Goal: Task Accomplishment & Management: Manage account settings

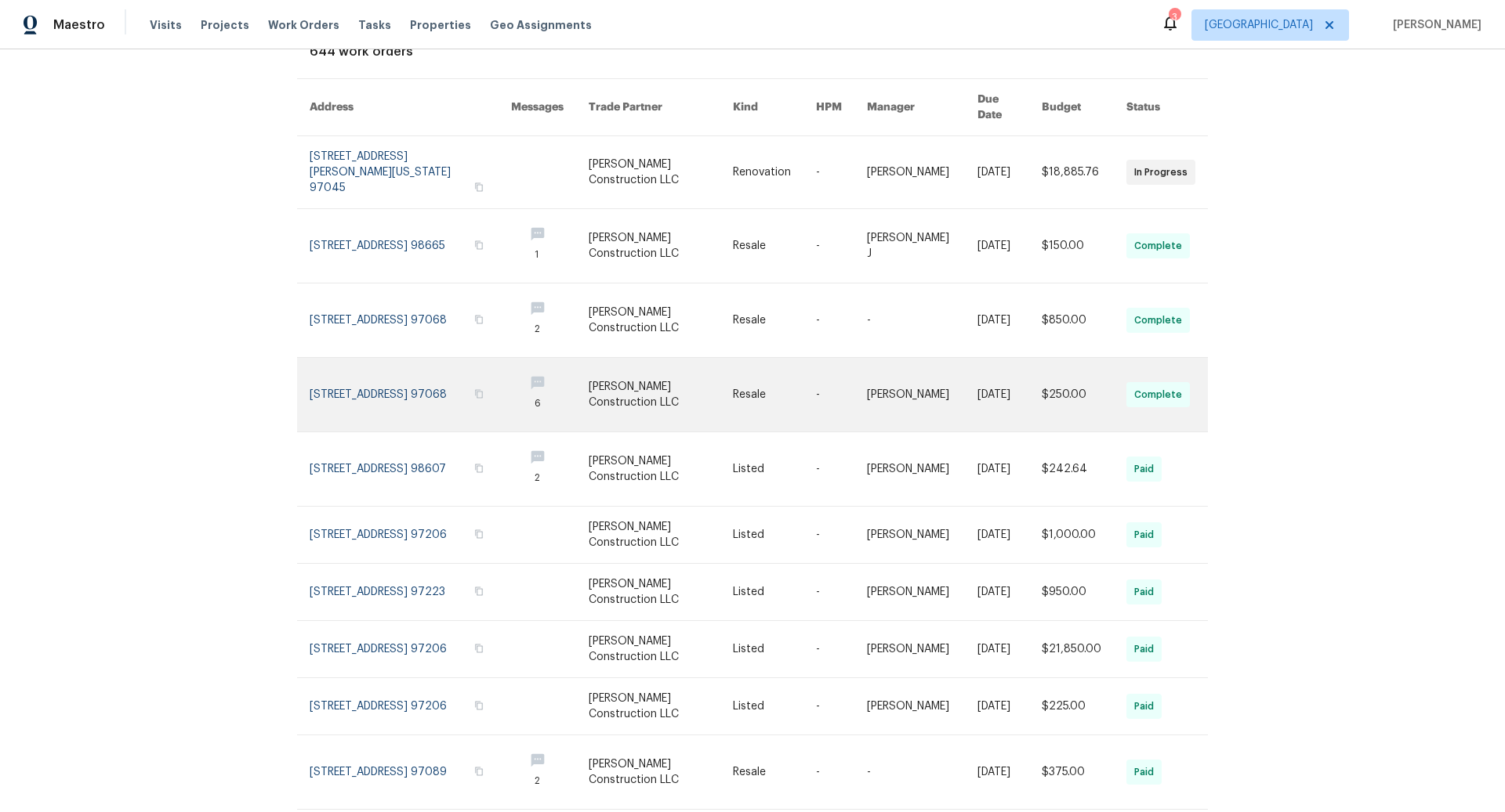
scroll to position [121, 0]
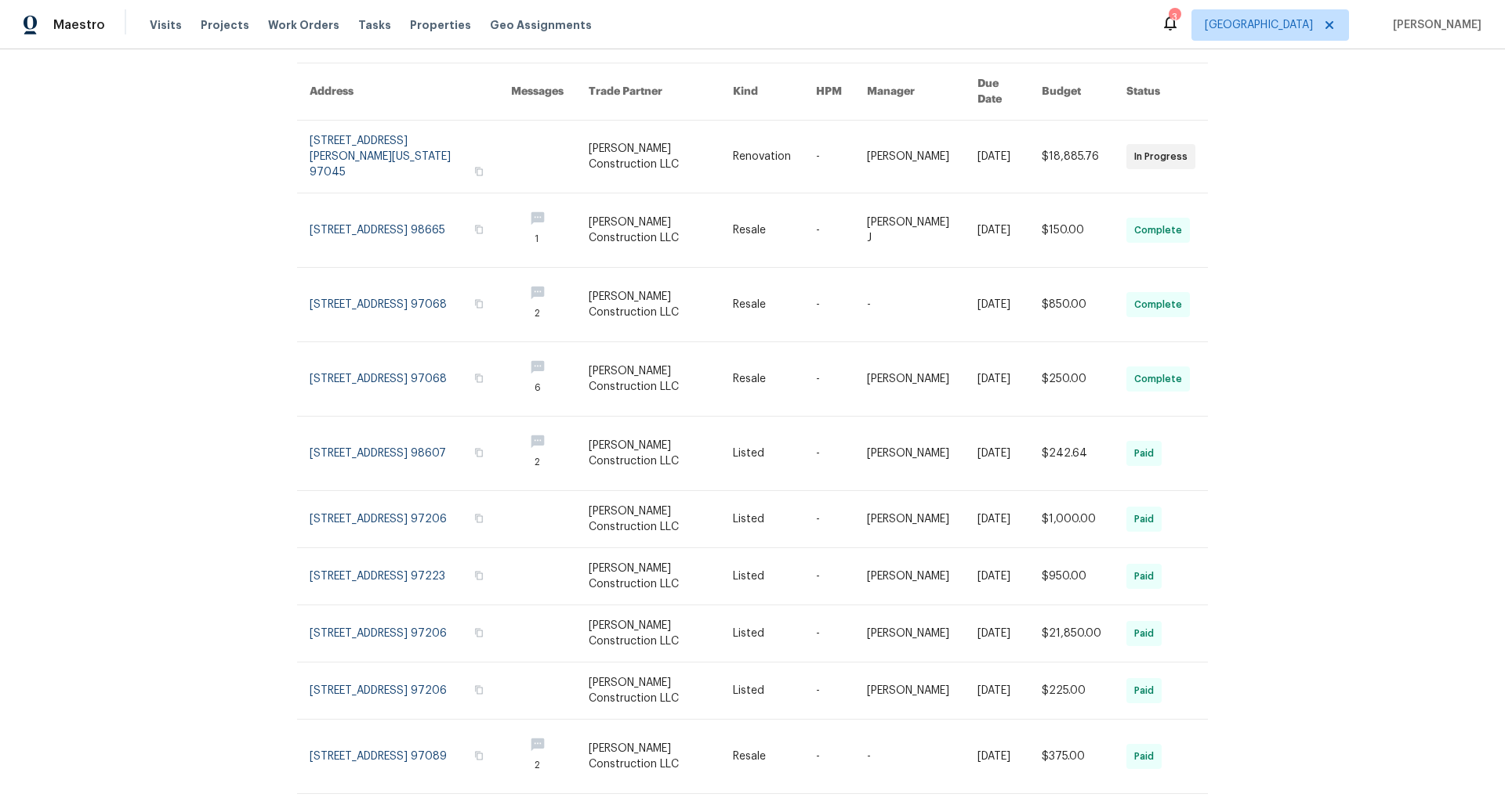
click at [1191, 811] on icon at bounding box center [1192, 827] width 8 height 13
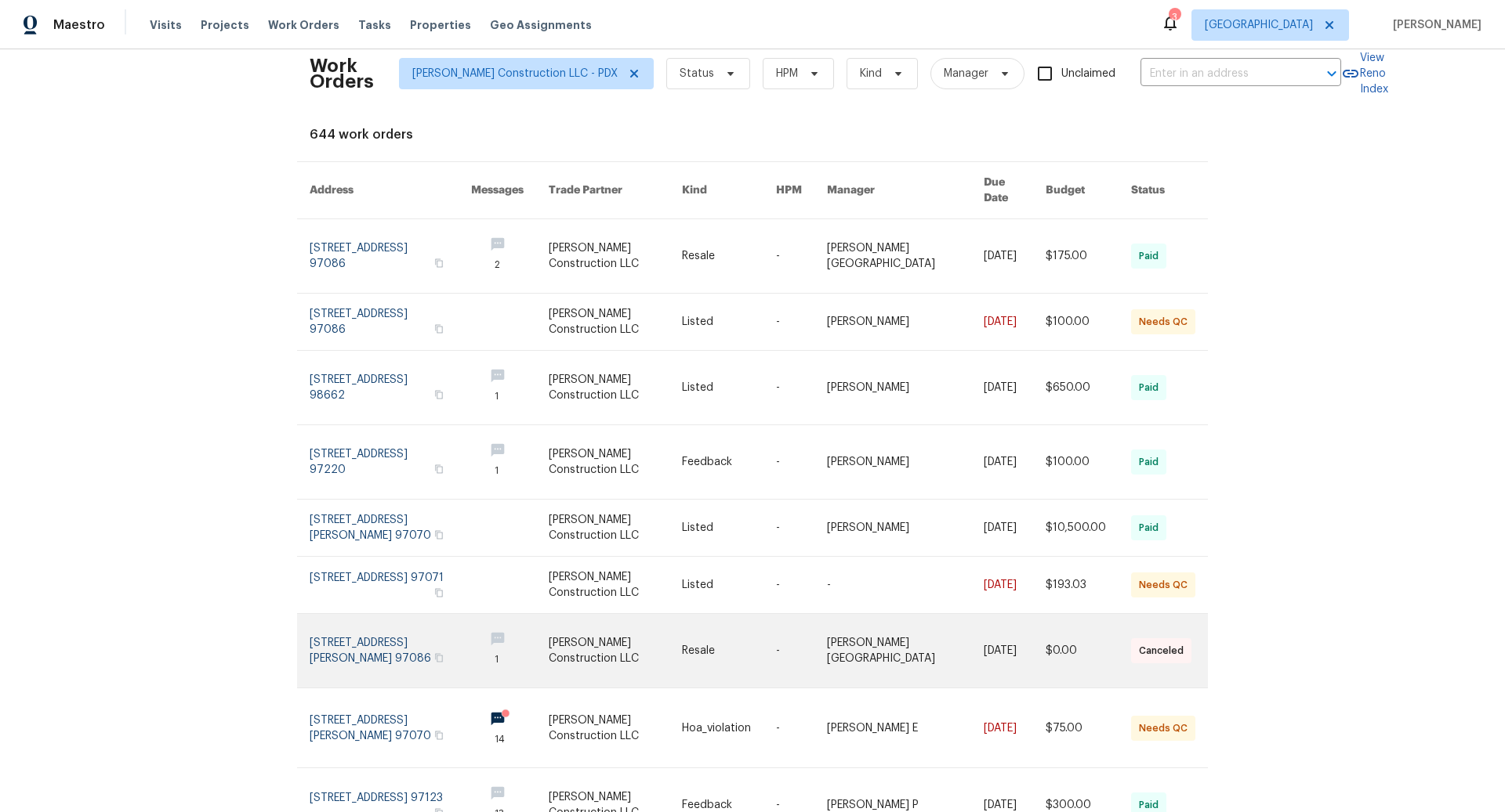
scroll to position [0, 0]
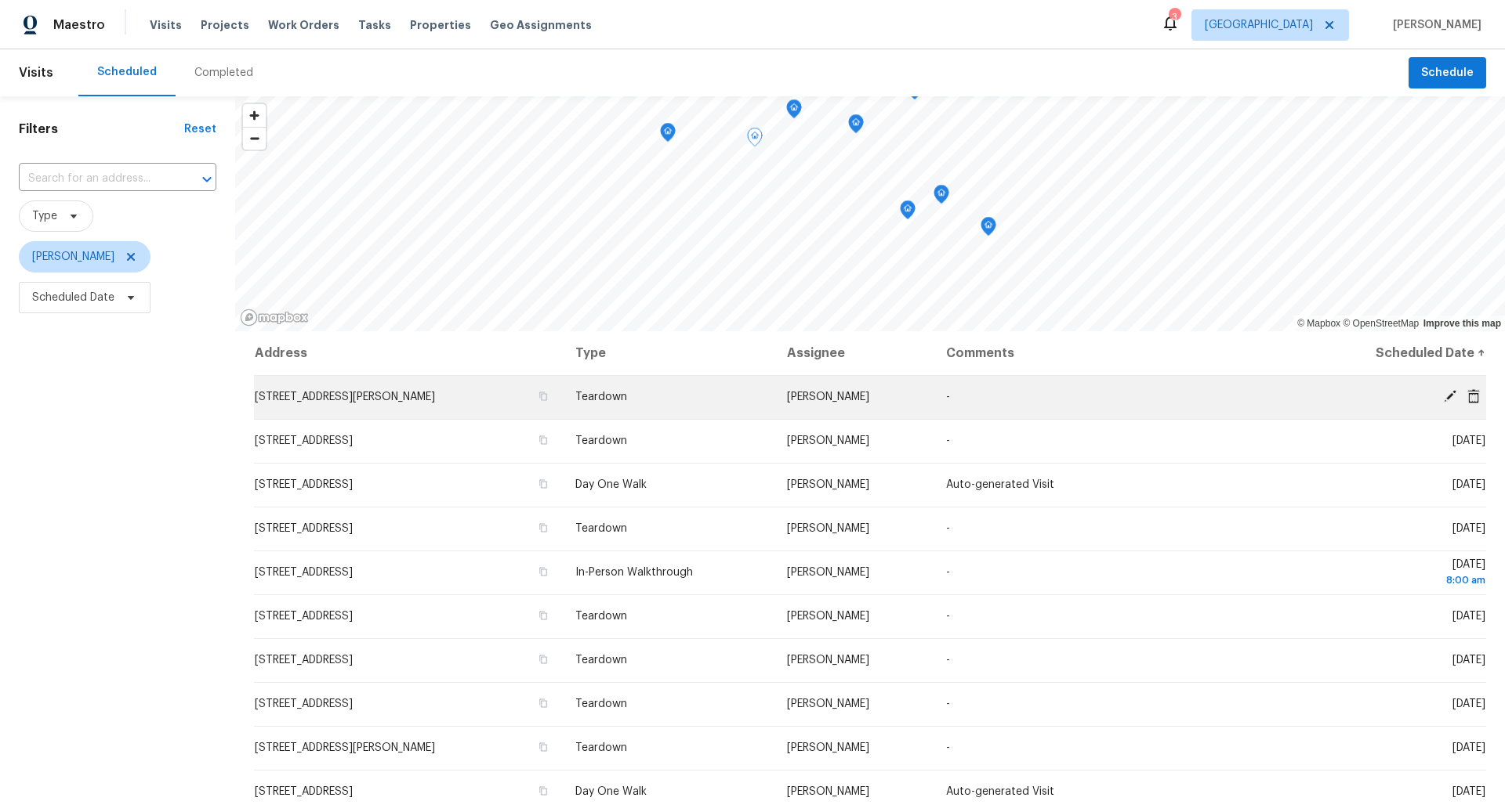
click at [1447, 394] on icon at bounding box center [1450, 396] width 14 height 14
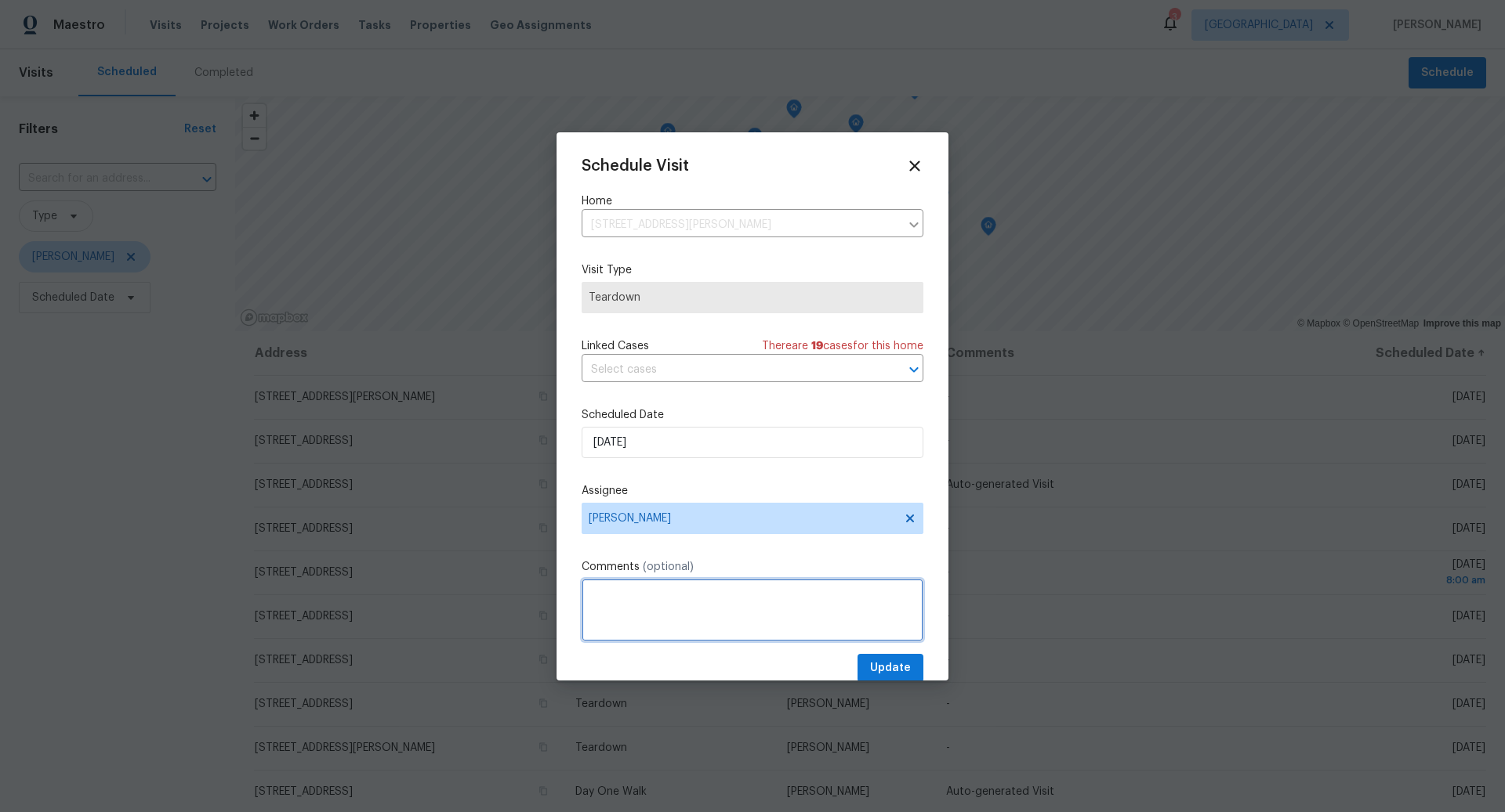
click at [692, 607] on textarea at bounding box center [752, 610] width 342 height 63
type textarea "[PERSON_NAME] 8/21"
click at [891, 663] on span "Update" at bounding box center [890, 668] width 40 height 20
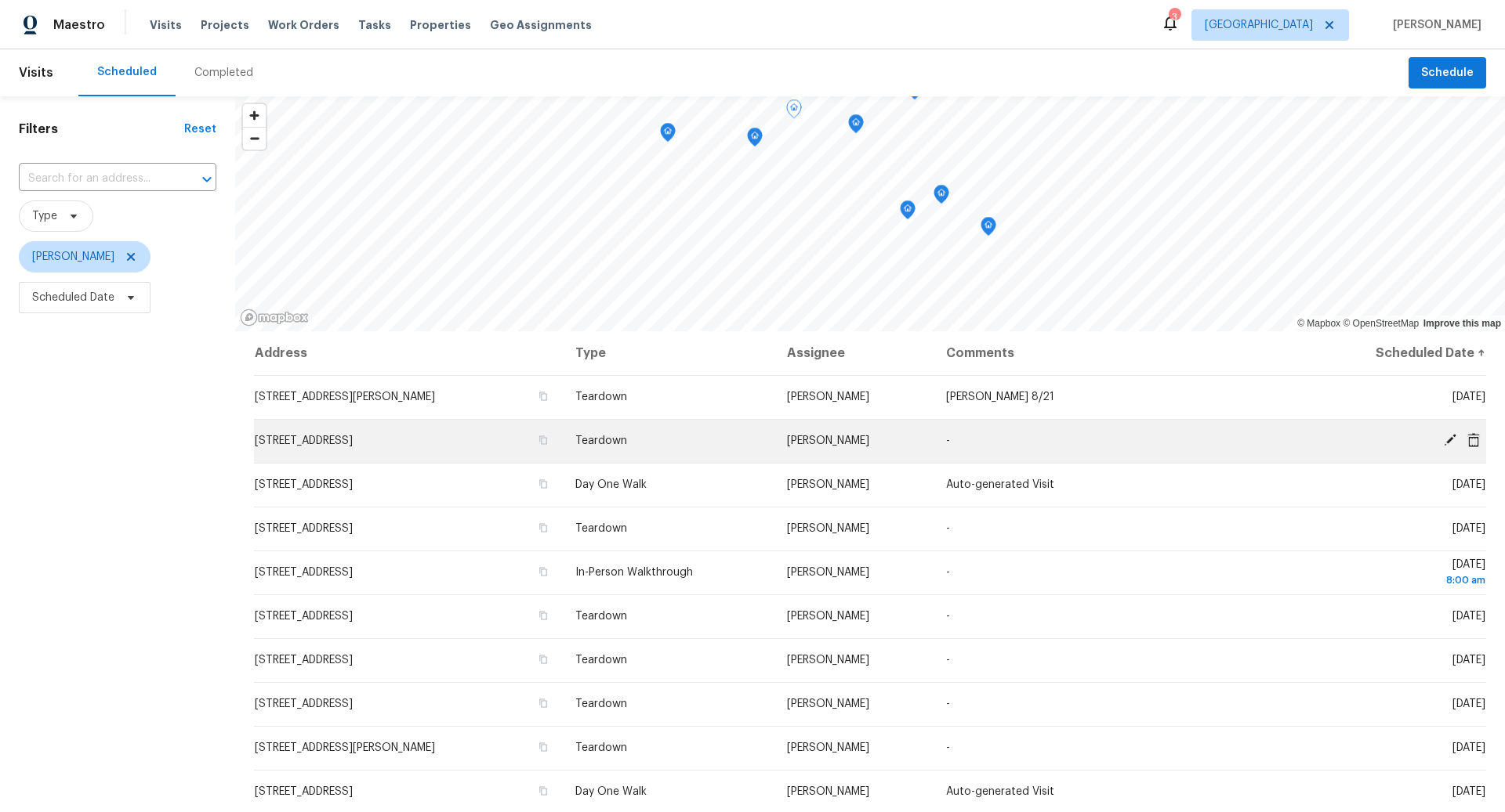
click at [1455, 437] on icon at bounding box center [1450, 440] width 13 height 13
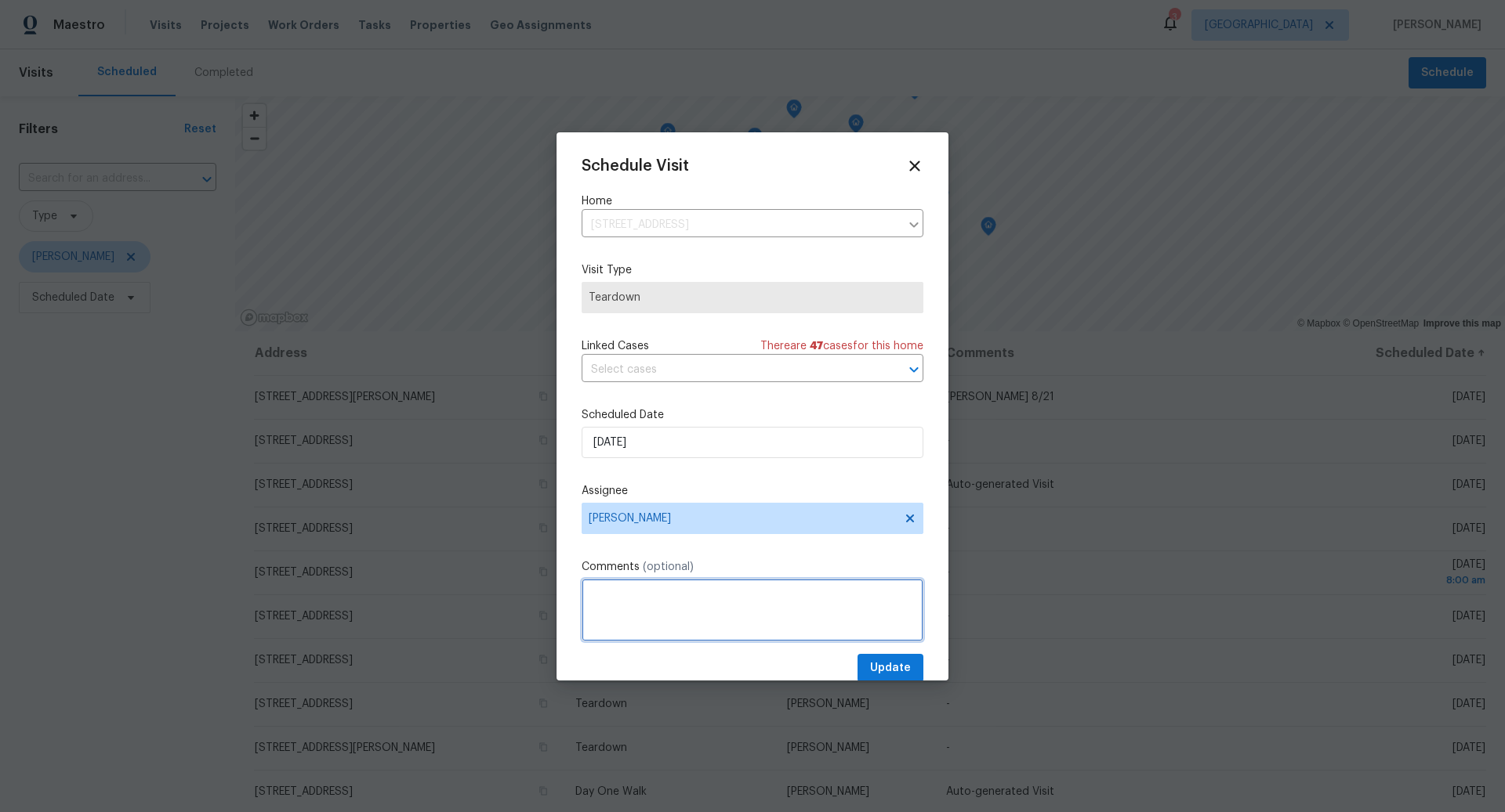
click at [646, 593] on textarea at bounding box center [752, 610] width 342 height 63
type textarea "[PERSON_NAME] 8/21"
click at [891, 665] on span "Update" at bounding box center [890, 668] width 40 height 20
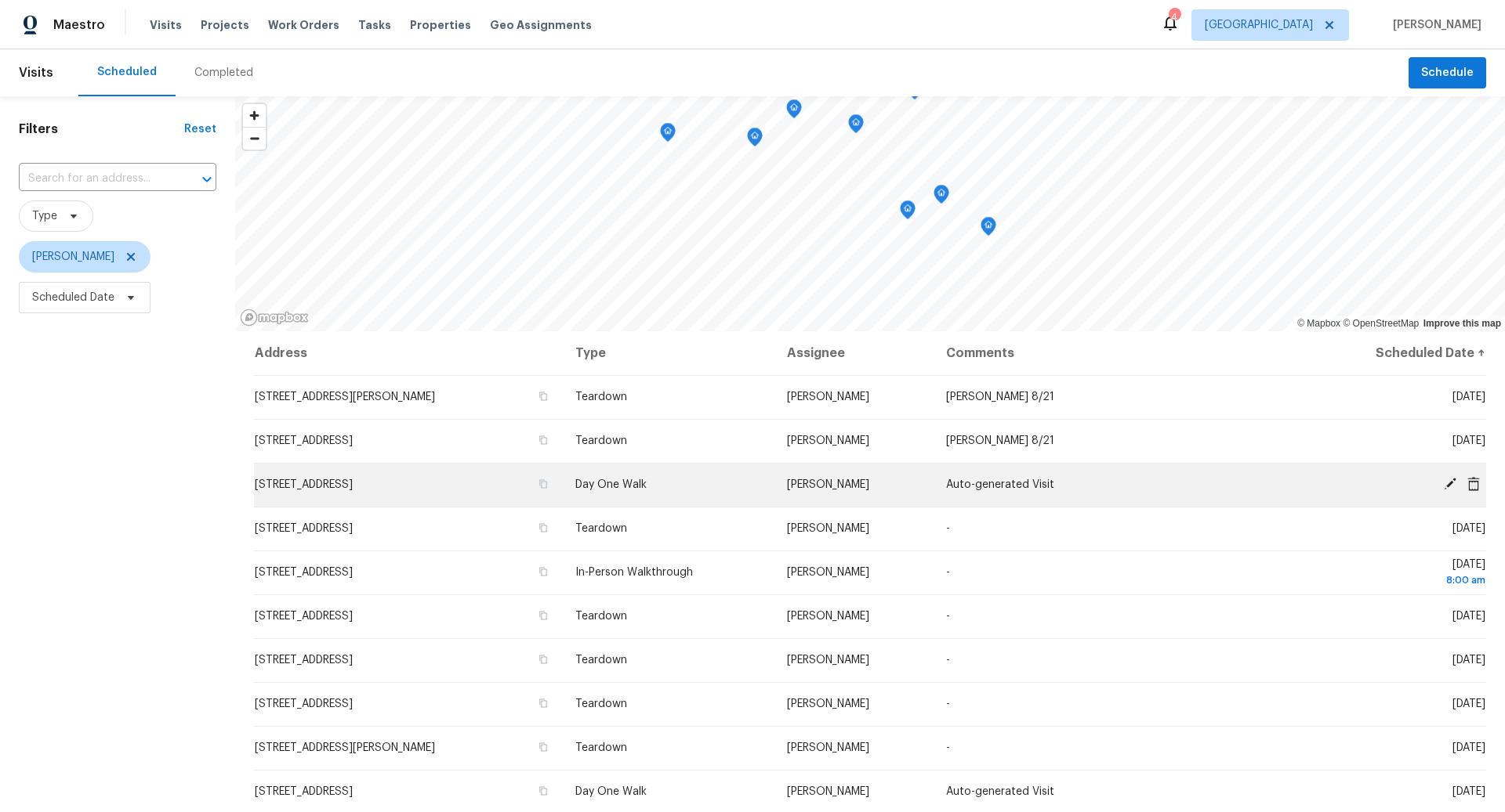
click at [1453, 483] on icon at bounding box center [1450, 485] width 13 height 13
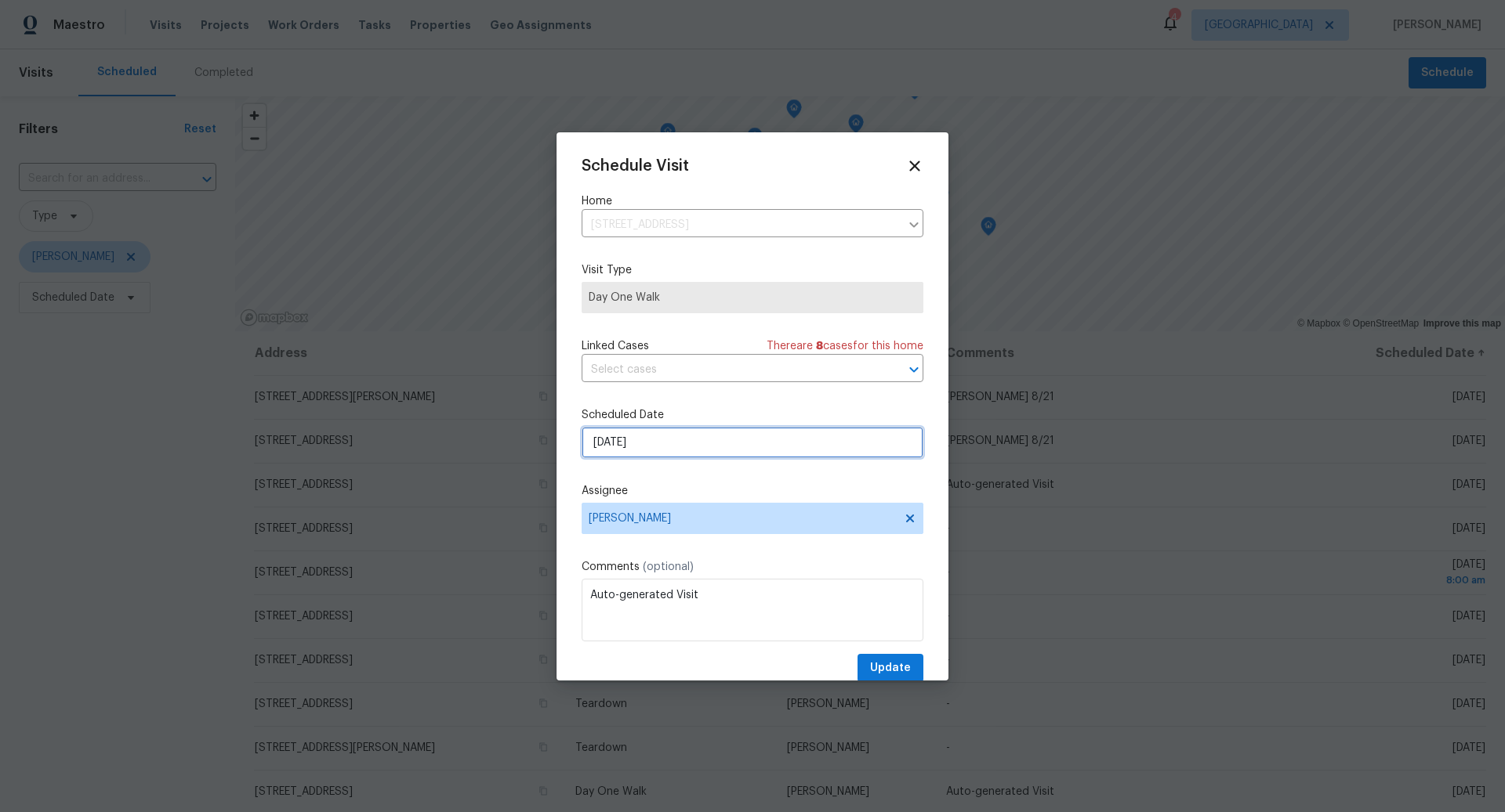
click at [678, 453] on input "8/19/2025" at bounding box center [752, 442] width 342 height 32
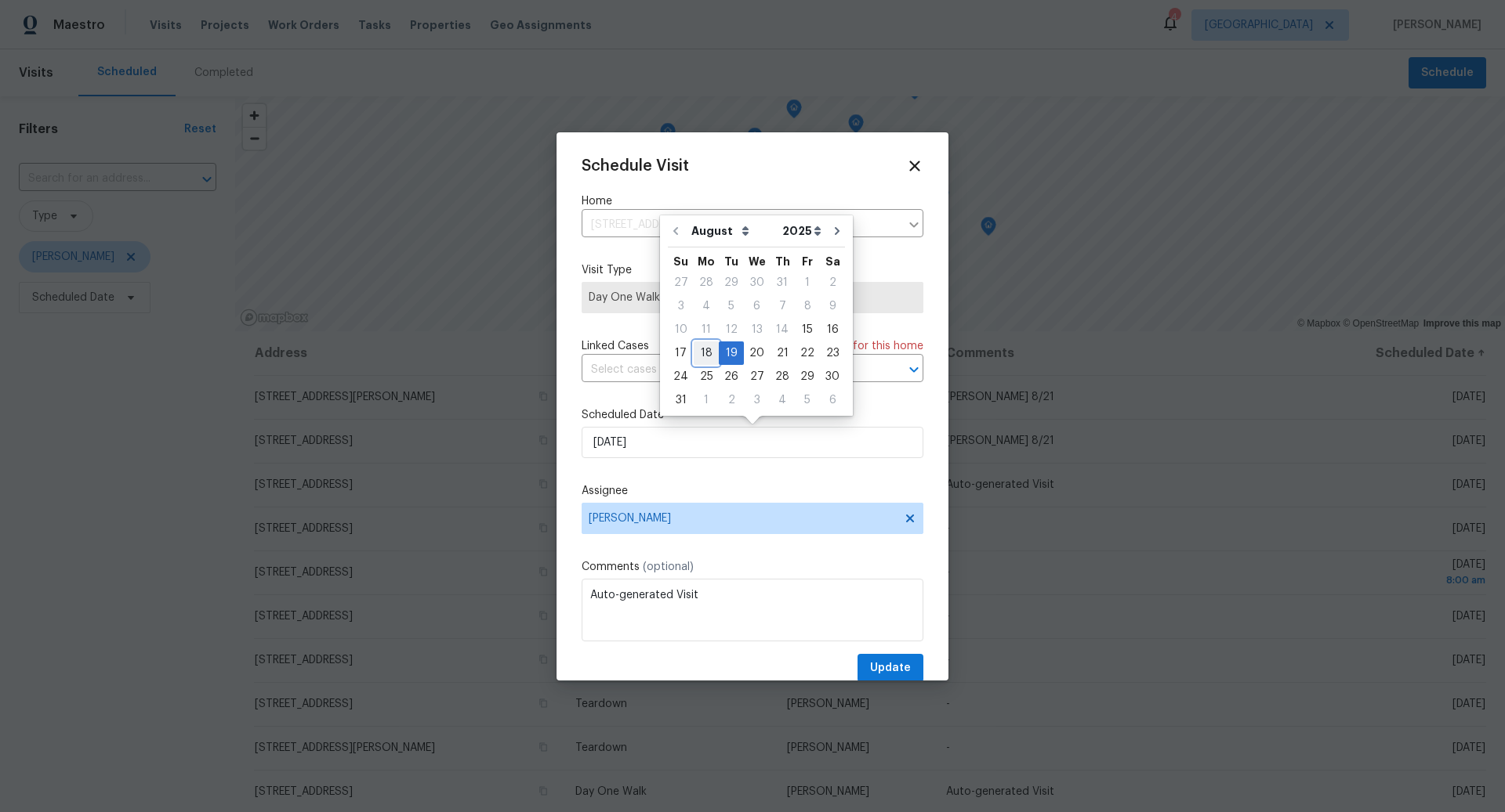
click at [708, 355] on div "18" at bounding box center [706, 354] width 25 height 22
type input "[DATE]"
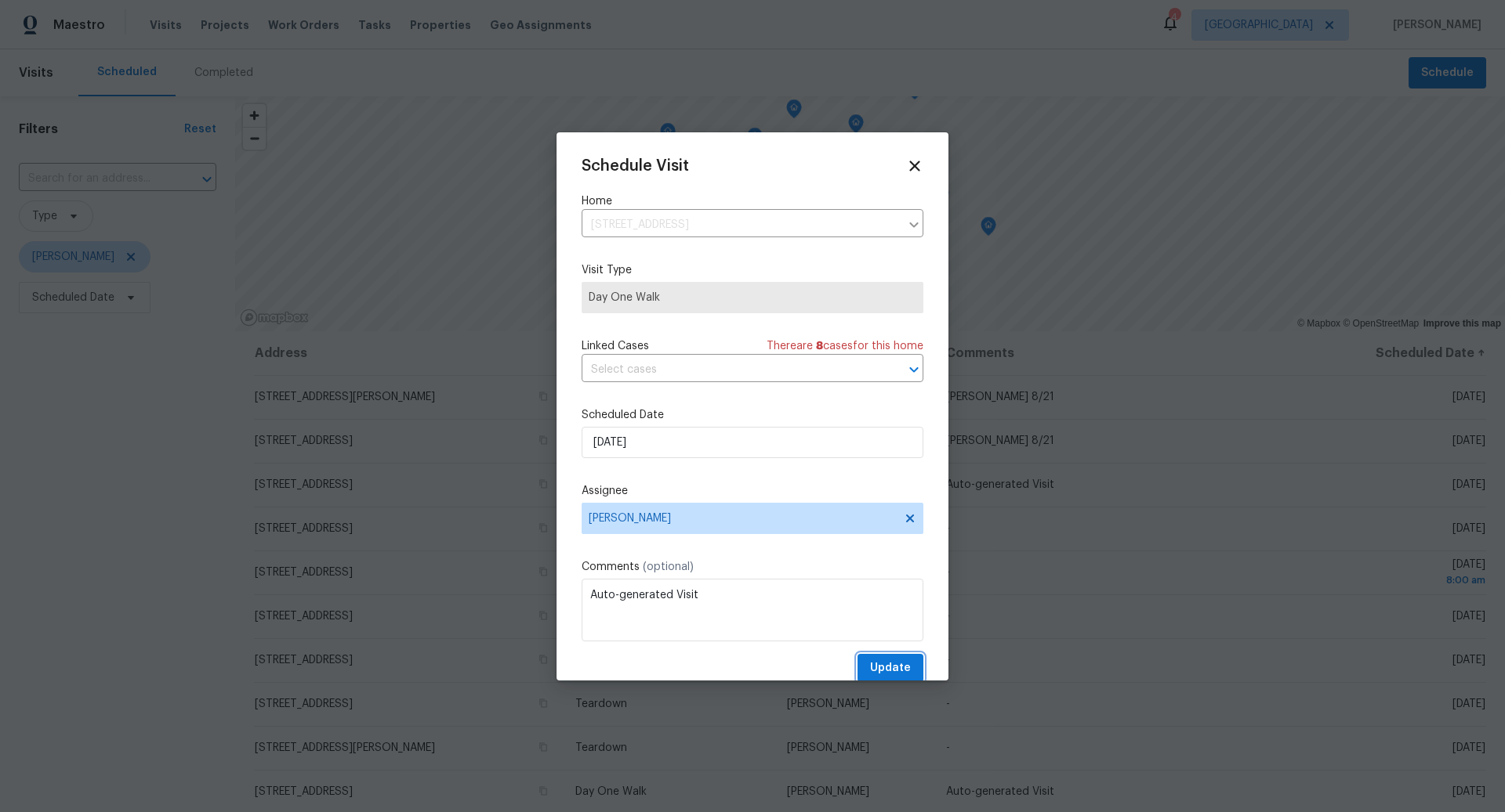
click at [897, 668] on span "Update" at bounding box center [890, 668] width 40 height 20
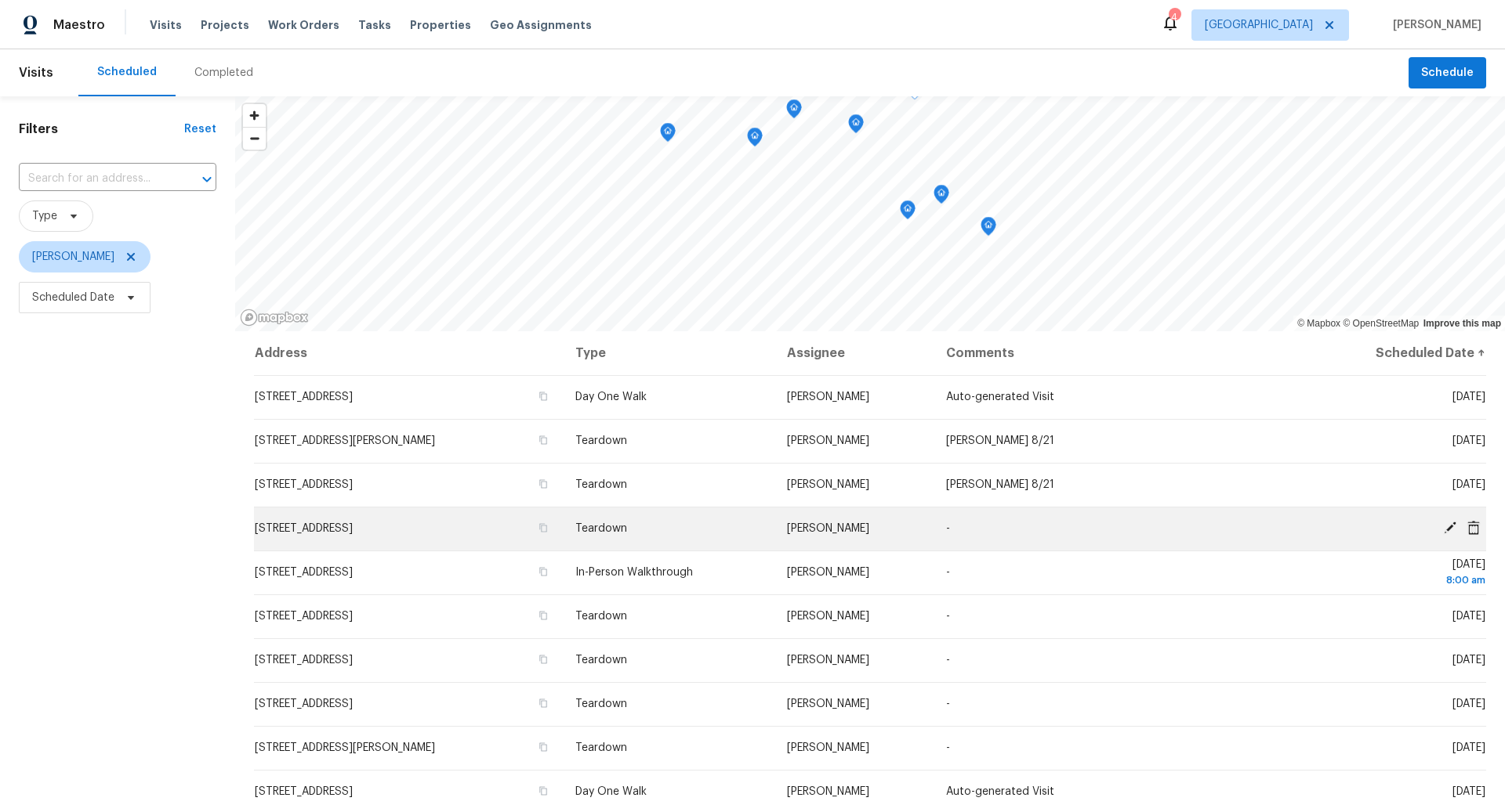
click at [1449, 523] on icon at bounding box center [1450, 528] width 14 height 14
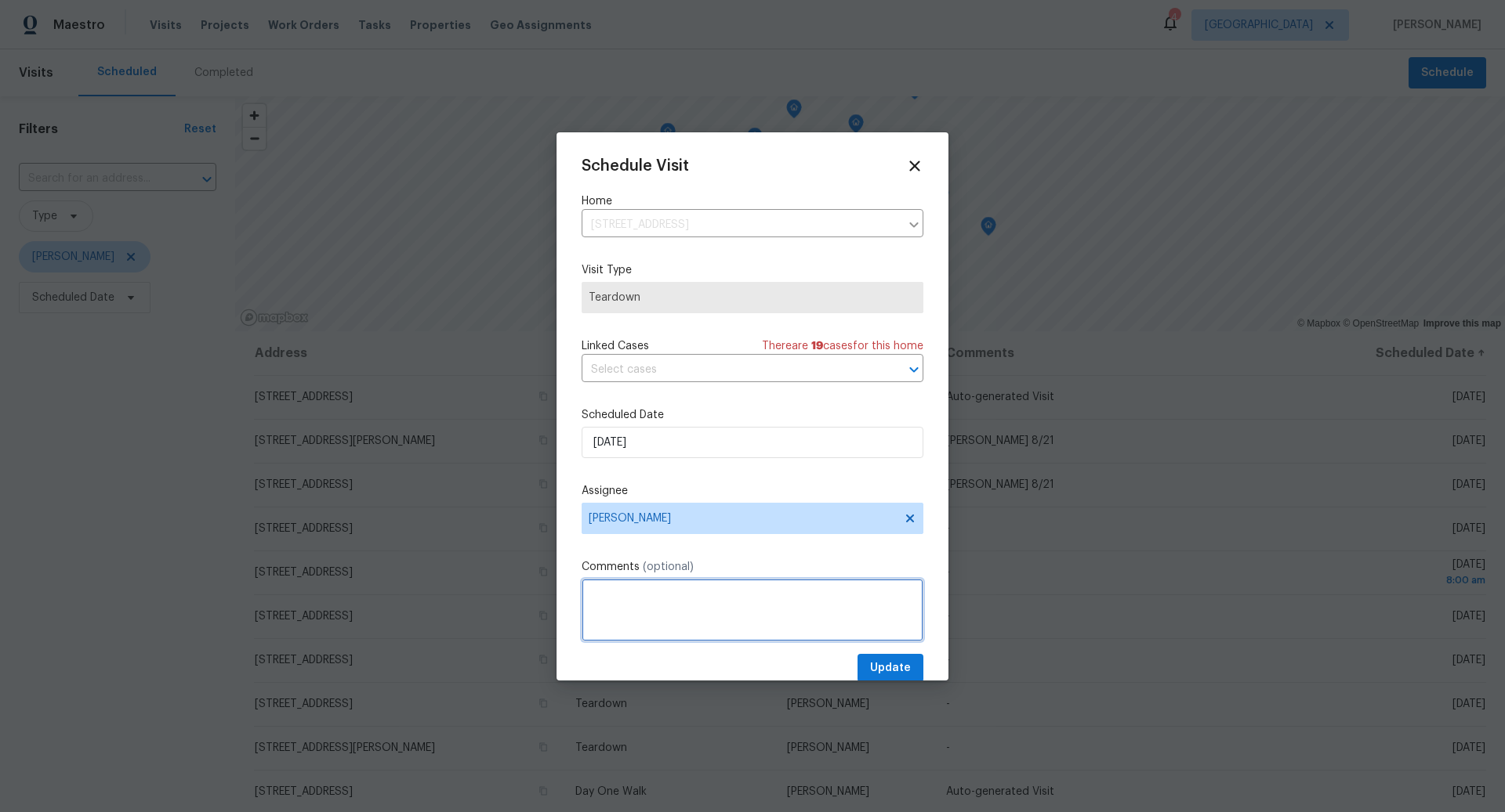
click at [708, 593] on textarea at bounding box center [752, 610] width 342 height 63
type textarea "COE 8/25"
click at [896, 661] on span "Update" at bounding box center [890, 668] width 40 height 20
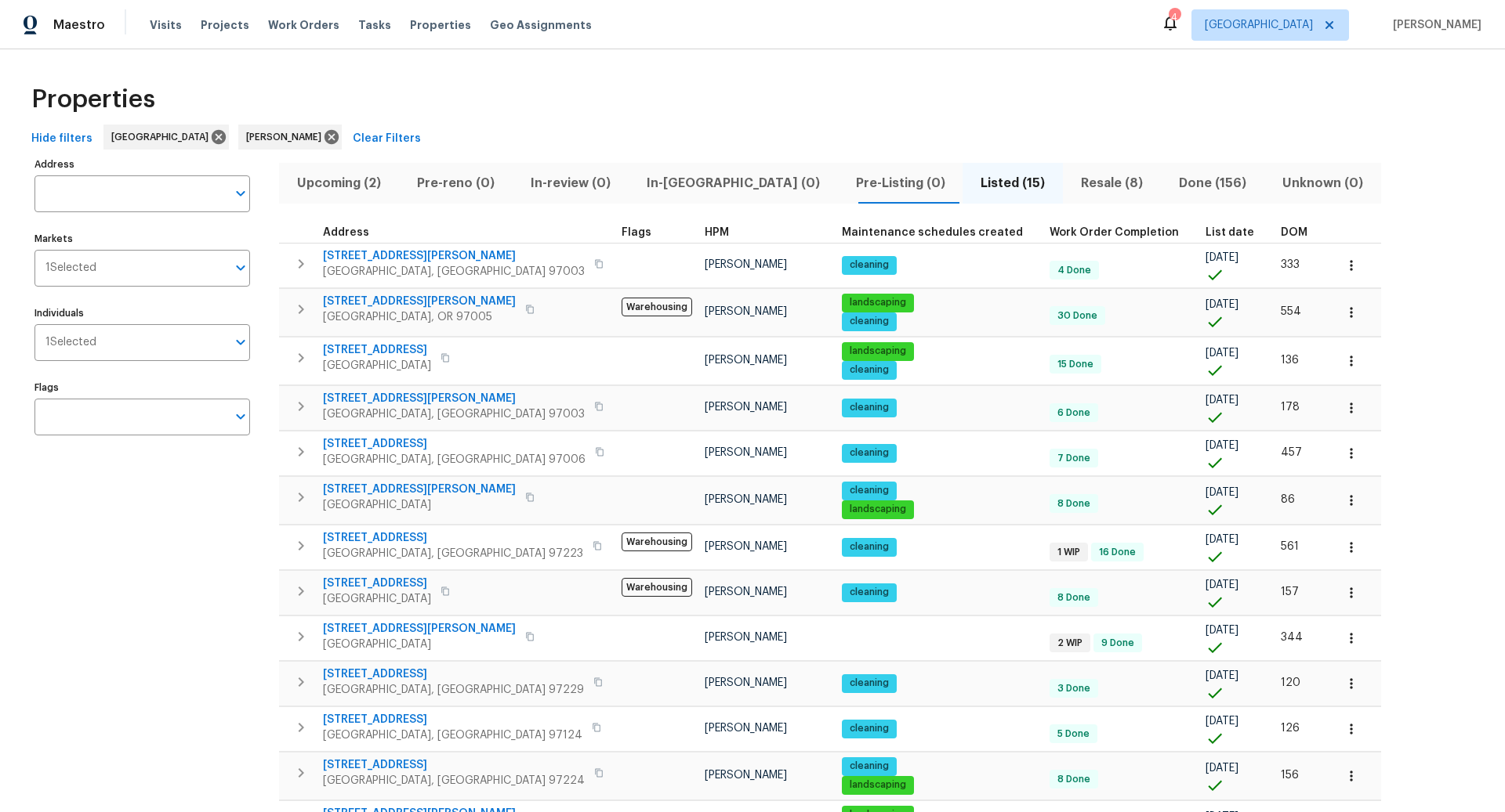
click at [353, 181] on span "Upcoming (2)" at bounding box center [339, 183] width 101 height 22
